Goal: Transaction & Acquisition: Purchase product/service

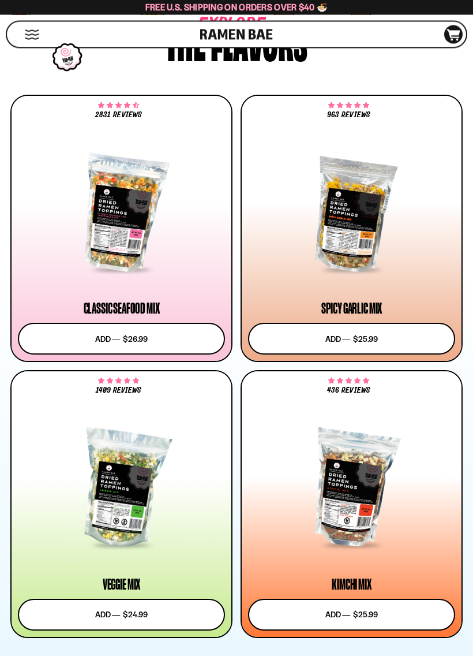
scroll to position [681, 0]
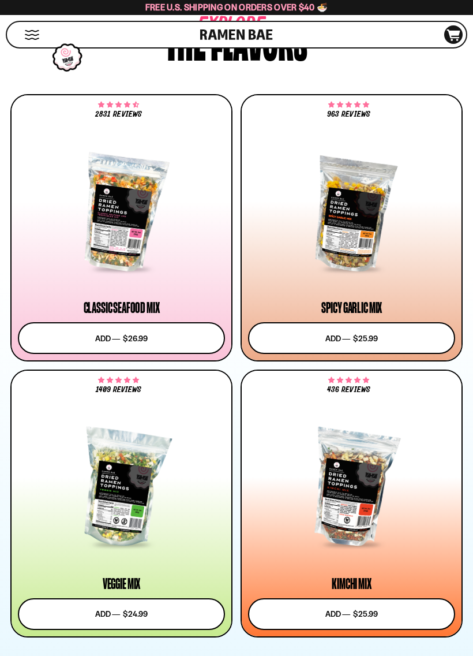
click at [371, 211] on div at bounding box center [351, 212] width 207 height 115
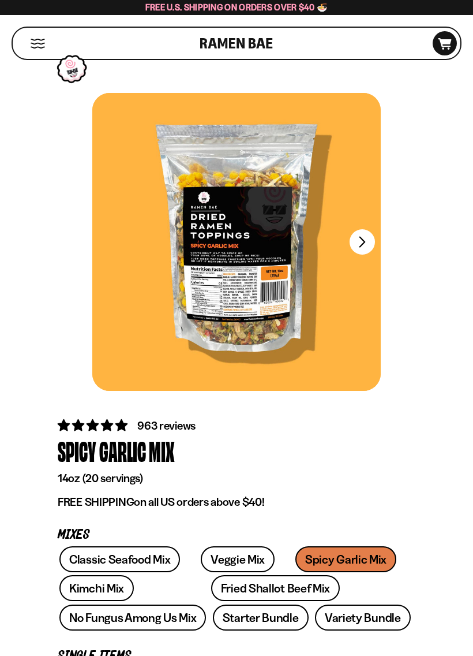
click at [259, 320] on div at bounding box center [236, 242] width 289 height 298
click at [369, 246] on button "FADCB6FD-DFAB-4417-9F21-029242090B77" at bounding box center [362, 241] width 25 height 25
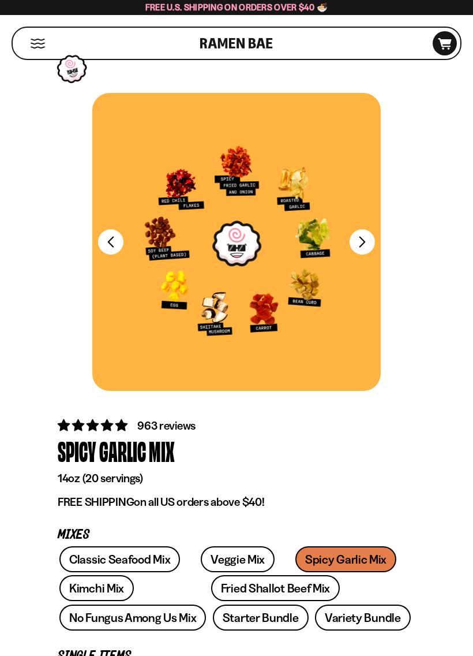
click at [370, 239] on button "FADCB6FD-DFAB-4417-9F21-029242090B77" at bounding box center [362, 241] width 25 height 25
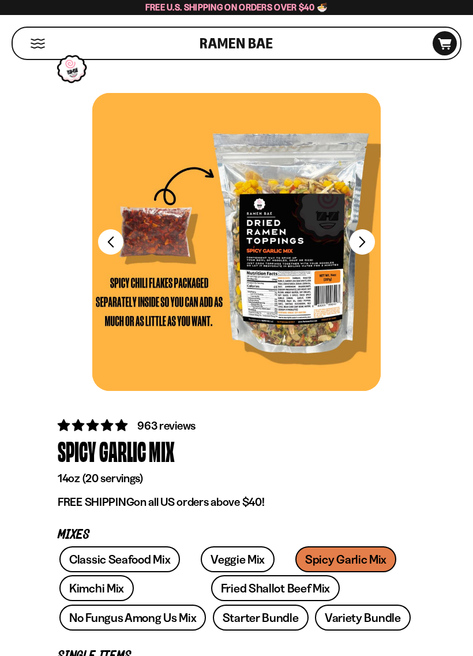
click at [299, 308] on div at bounding box center [236, 242] width 289 height 298
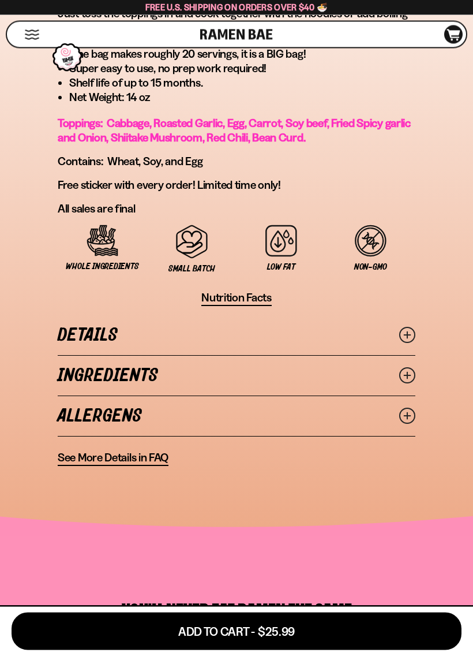
scroll to position [929, 0]
click at [408, 342] on icon at bounding box center [407, 335] width 16 height 16
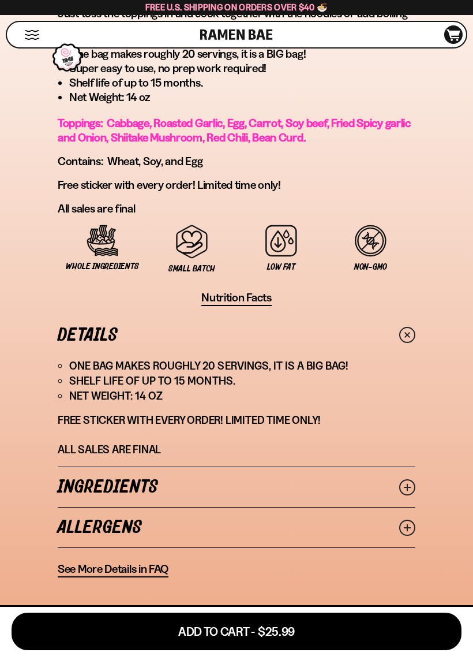
click at [409, 485] on icon at bounding box center [407, 487] width 16 height 16
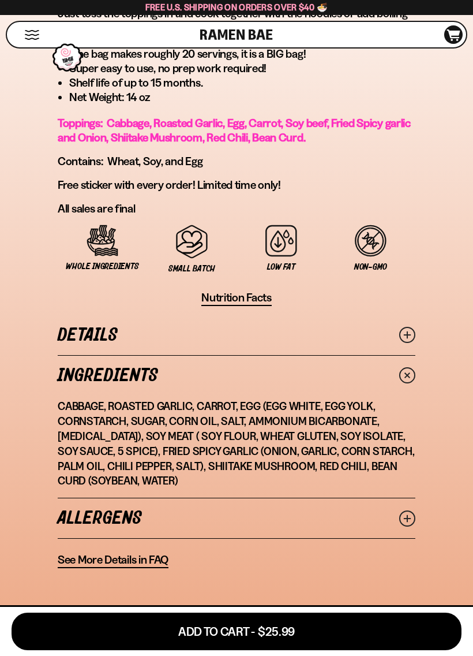
click at [415, 519] on icon at bounding box center [407, 518] width 16 height 16
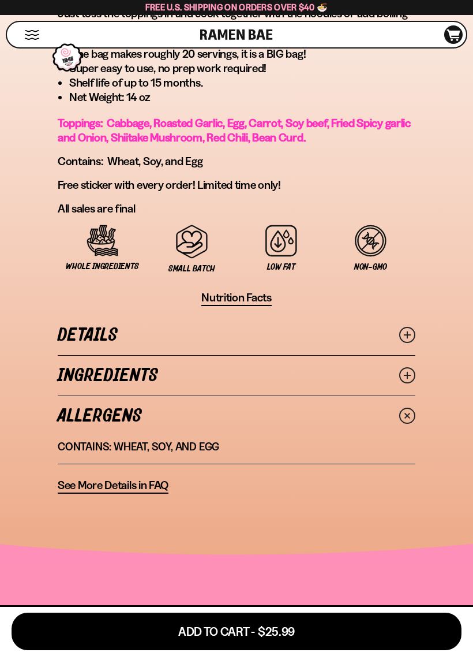
click at [265, 296] on span "Nutrition Facts" at bounding box center [236, 297] width 70 height 14
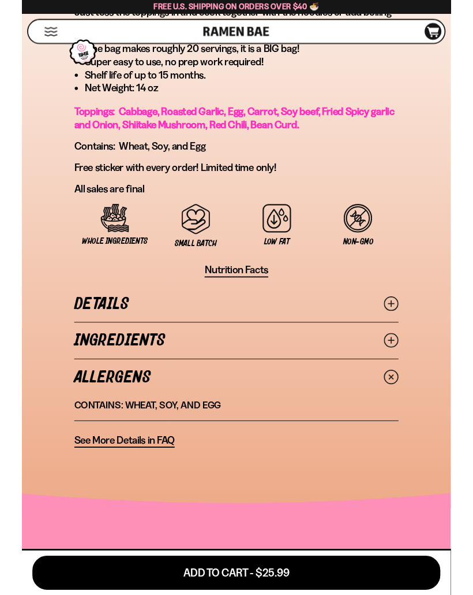
scroll to position [0, 0]
